Goal: Navigation & Orientation: Find specific page/section

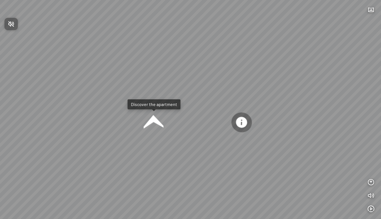
drag, startPoint x: 163, startPoint y: 122, endPoint x: 156, endPoint y: 128, distance: 9.7
click at [171, 80] on div at bounding box center [190, 109] width 381 height 219
click at [148, 123] on div at bounding box center [153, 121] width 21 height 21
